Goal: Task Accomplishment & Management: Use online tool/utility

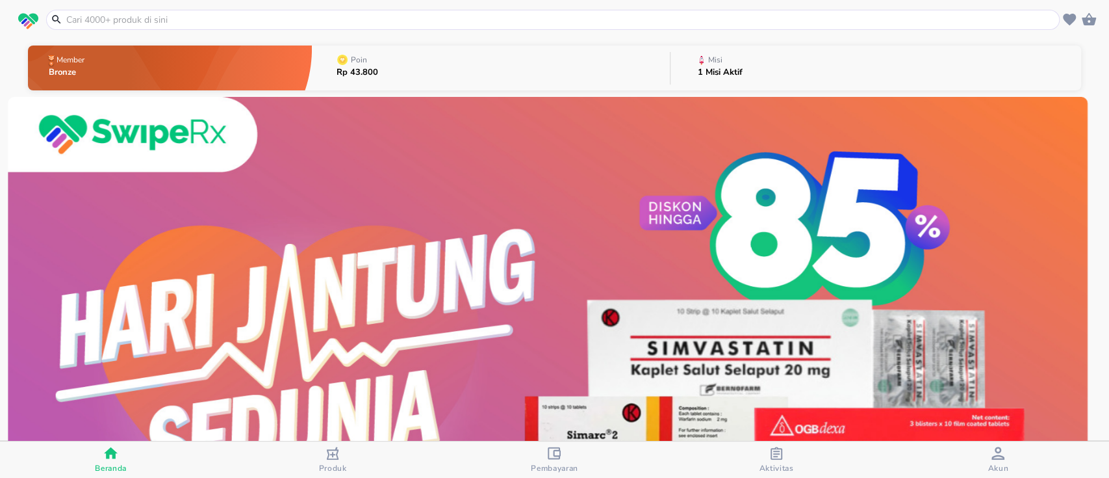
click at [785, 77] on button "Misi 1 Misi Aktif" at bounding box center [876, 67] width 411 height 51
